Goal: Task Accomplishment & Management: Use online tool/utility

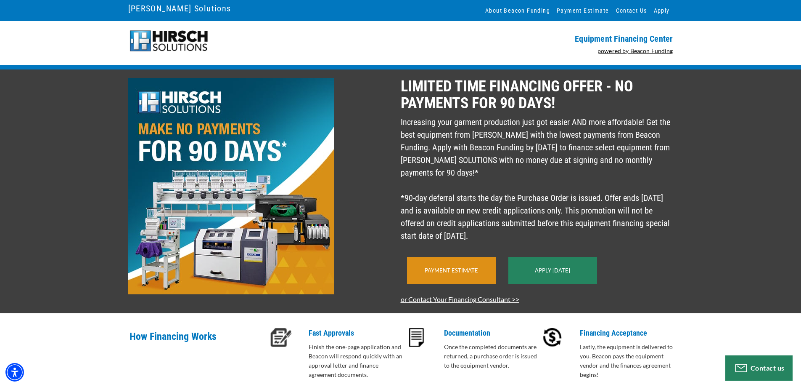
click at [436, 273] on link "Payment Estimate" at bounding box center [451, 270] width 53 height 7
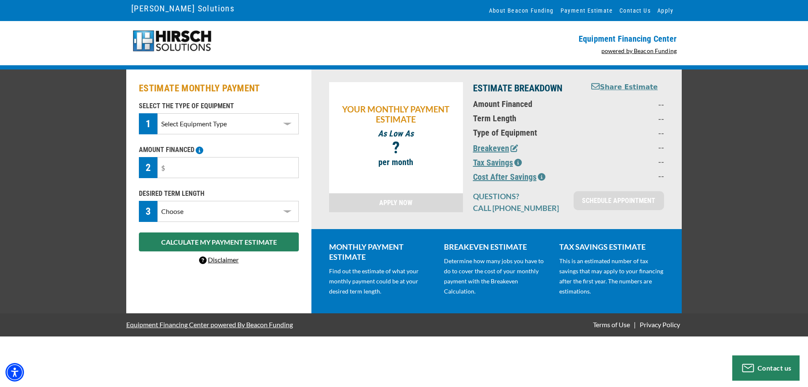
click at [198, 116] on select "Select Equipment Type DTG Printing Embroidery Screen Printing Software and Auto…" at bounding box center [227, 123] width 141 height 21
select select "1"
click at [157, 113] on select "Select Equipment Type DTG Printing Embroidery Screen Printing Software and Auto…" at bounding box center [227, 123] width 141 height 21
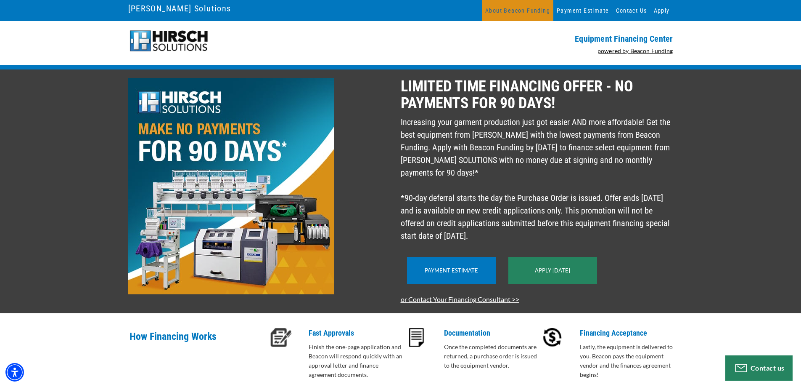
click at [524, 11] on link "About Beacon Funding" at bounding box center [517, 10] width 71 height 21
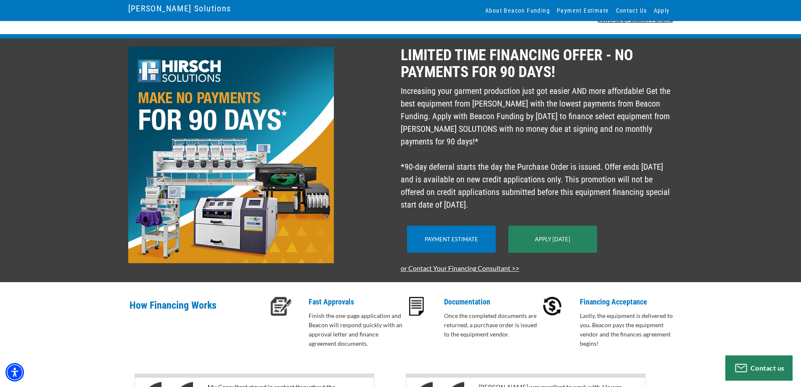
scroll to position [164, 0]
